Goal: Information Seeking & Learning: Check status

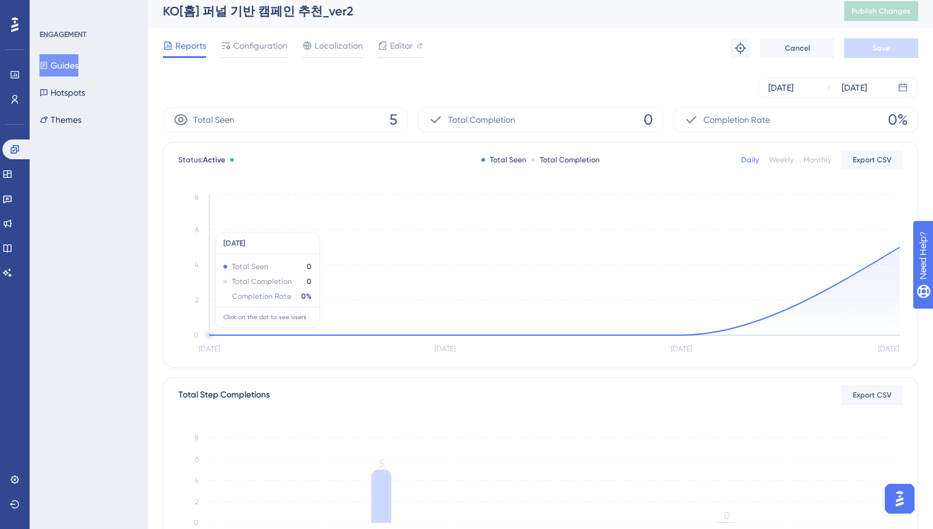
click at [210, 334] on circle at bounding box center [208, 334] width 7 height 7
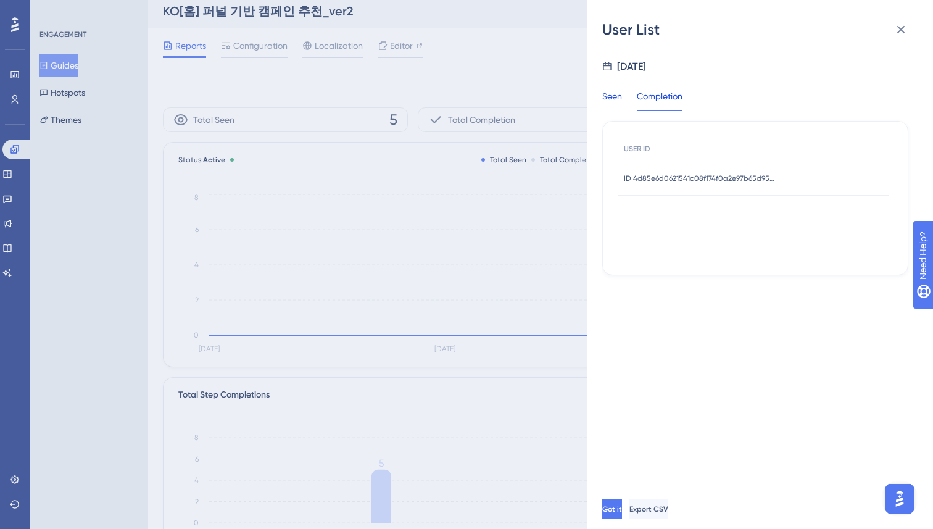
click at [608, 94] on div "Seen" at bounding box center [612, 100] width 20 height 22
click at [692, 175] on span "ID 4d85e6d0621541c08f174f0a2e97b65d95021b89831f2eebefdb63a7eb086df8" at bounding box center [701, 178] width 154 height 10
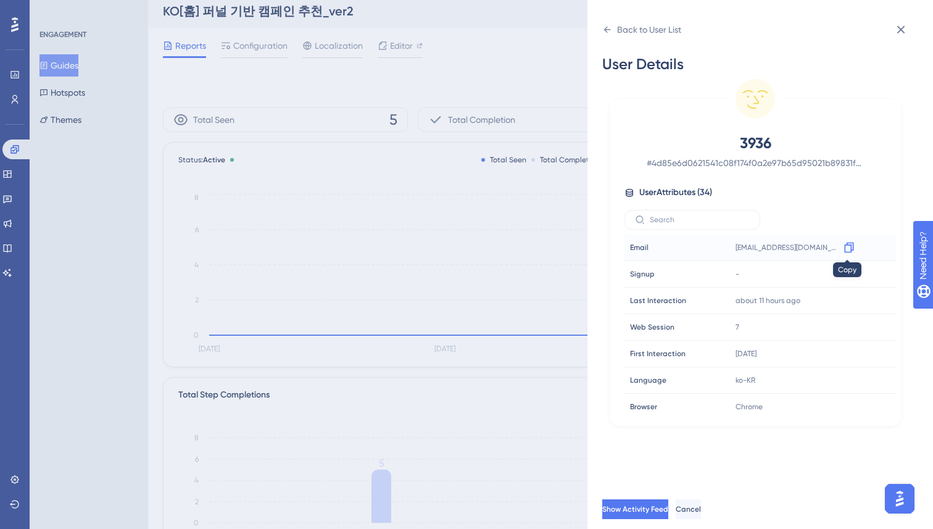
click at [846, 247] on icon at bounding box center [849, 247] width 12 height 12
click at [779, 175] on div "3936 # 4d85e6d0621541c08f174f0a2e97b65d95021b89831f2eebefdb63a7eb086df8 User At…" at bounding box center [754, 274] width 281 height 283
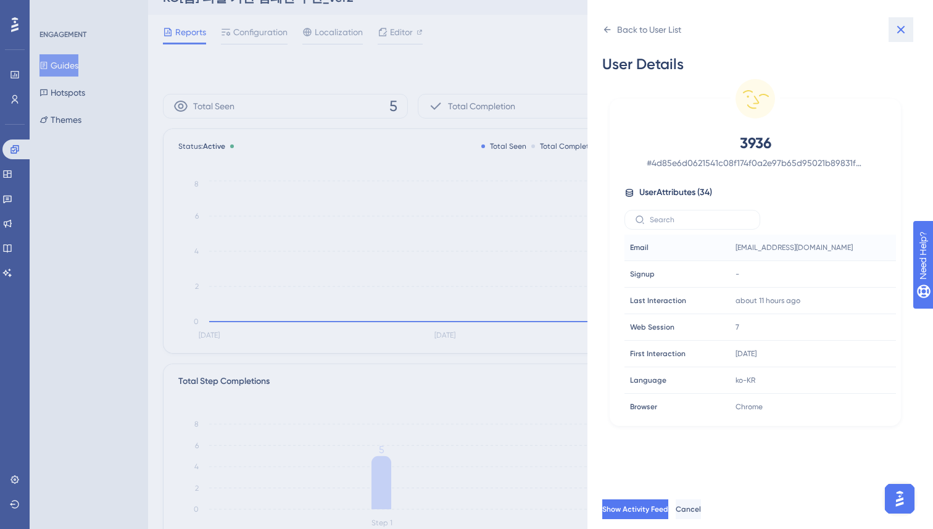
scroll to position [22, 0]
click at [898, 30] on icon at bounding box center [900, 29] width 15 height 15
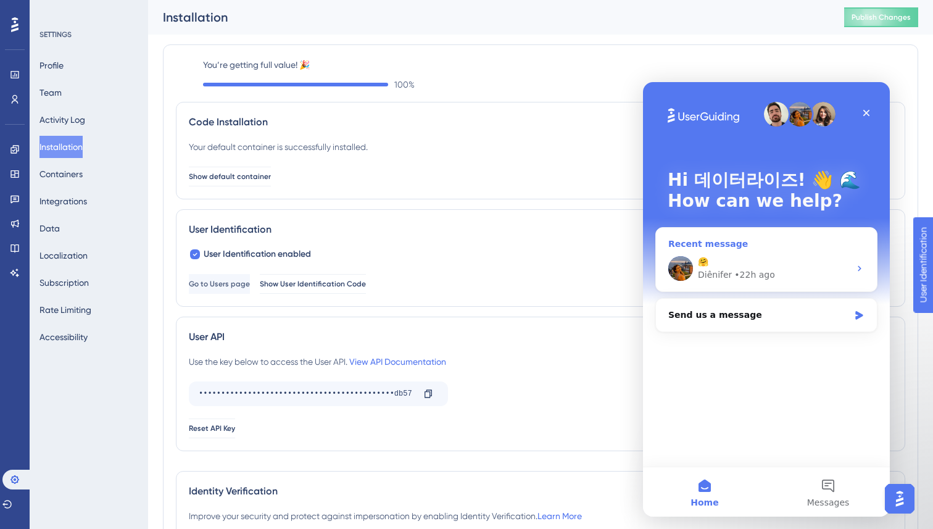
click at [833, 274] on div "Diênifer • 22h ago" at bounding box center [774, 274] width 152 height 13
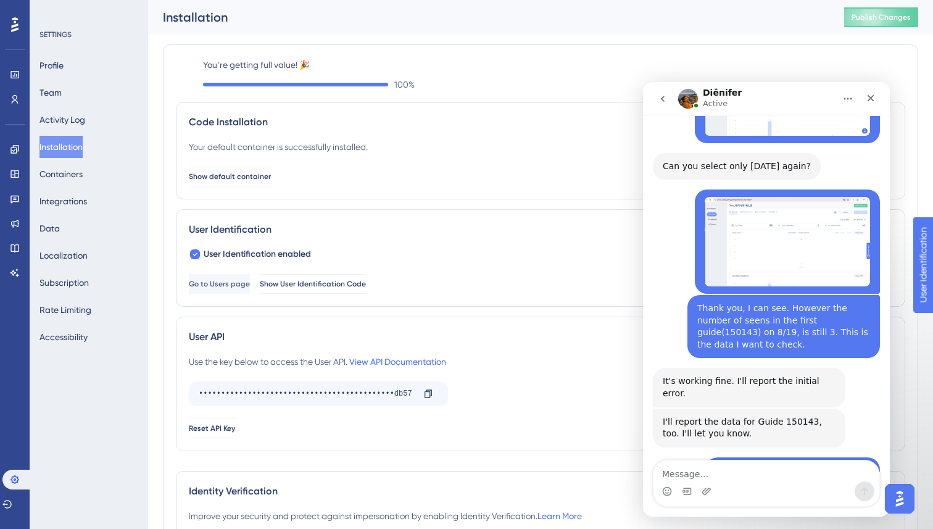
scroll to position [2901, 0]
